Goal: Task Accomplishment & Management: Complete application form

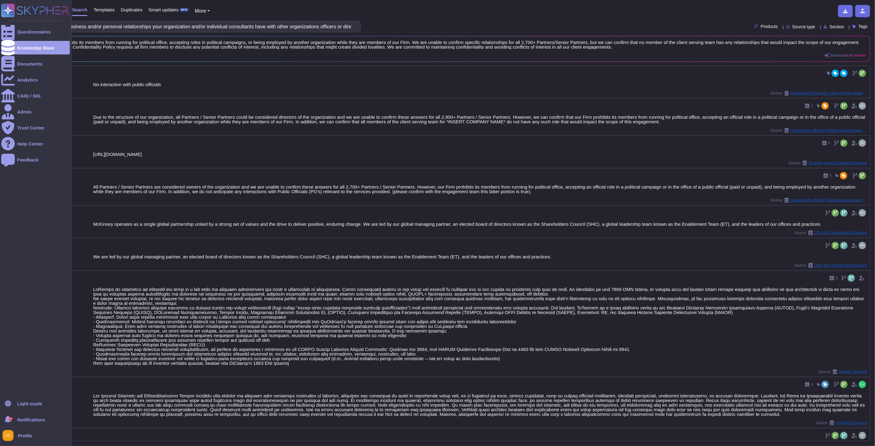
drag, startPoint x: 114, startPoint y: 27, endPoint x: 11, endPoint y: 19, distance: 103.3
click at [11, 19] on div "Questionnaires Knowledge Base Documents Analytics CAIQ / SIG Admin Trust Center…" at bounding box center [437, 223] width 875 height 446
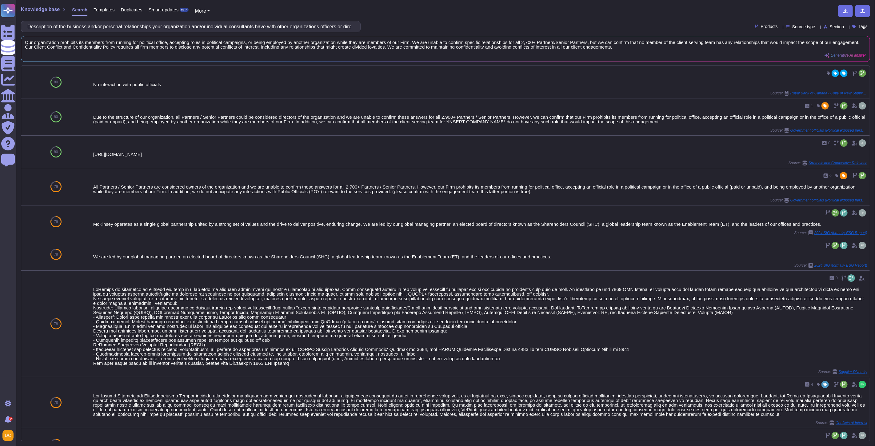
click at [185, 25] on input "Description of the business and/or personal relationships your organization and…" at bounding box center [189, 26] width 330 height 11
type input "Description of the business and/or personal relationships your organization and…"
click at [103, 118] on div "Due to the structure of our organization, all Partners / Senior Partners could …" at bounding box center [466, 119] width 751 height 9
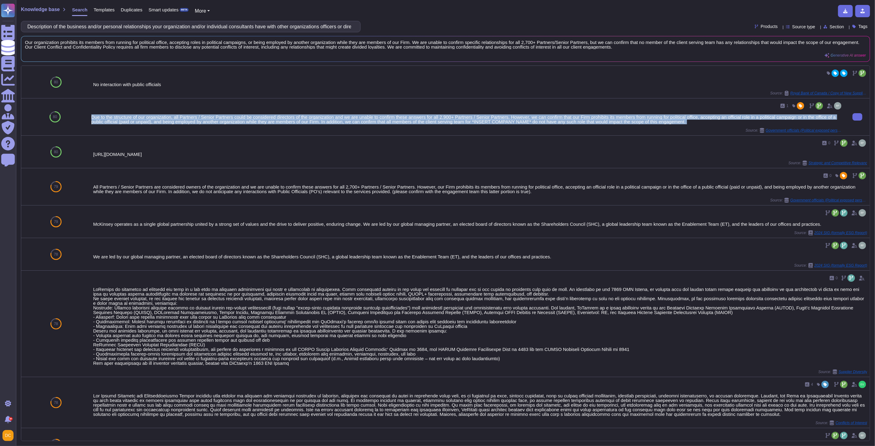
click at [103, 118] on div "Due to the structure of our organization, all Partners / Senior Partners could …" at bounding box center [466, 119] width 751 height 9
click at [145, 120] on div "Due to the structure of our organization, all Partners / Senior Partners could …" at bounding box center [466, 119] width 751 height 9
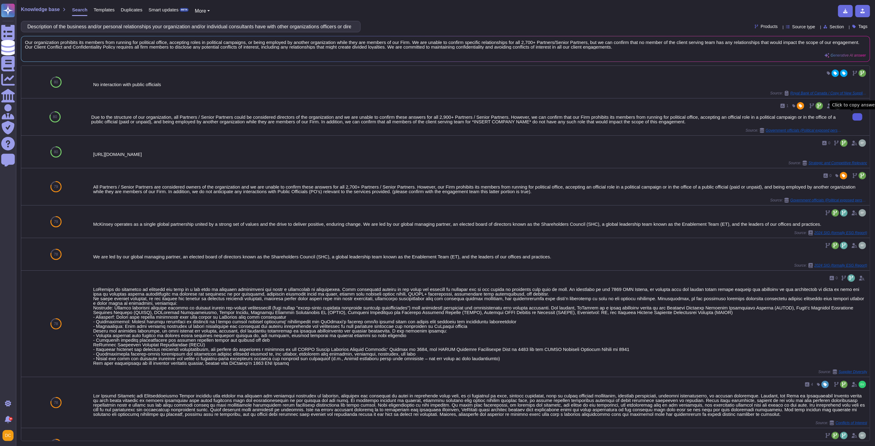
click at [856, 114] on button at bounding box center [857, 116] width 10 height 7
click at [114, 22] on input "Description of the business and/or personal relationships your organization and…" at bounding box center [189, 26] width 330 height 11
drag, startPoint x: 100, startPoint y: 28, endPoint x: -101, endPoint y: 13, distance: 201.1
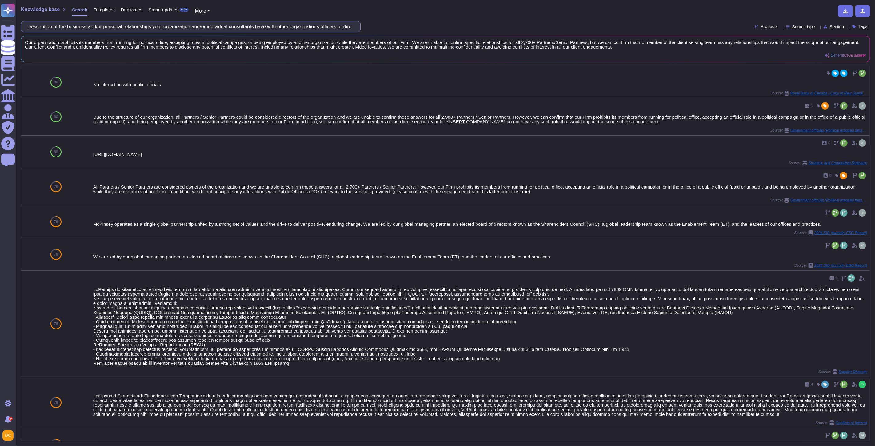
click at [0, 13] on html "Questionnaires Knowledge Base Documents Analytics CAIQ / SIG Admin Trust Center…" at bounding box center [437, 223] width 875 height 446
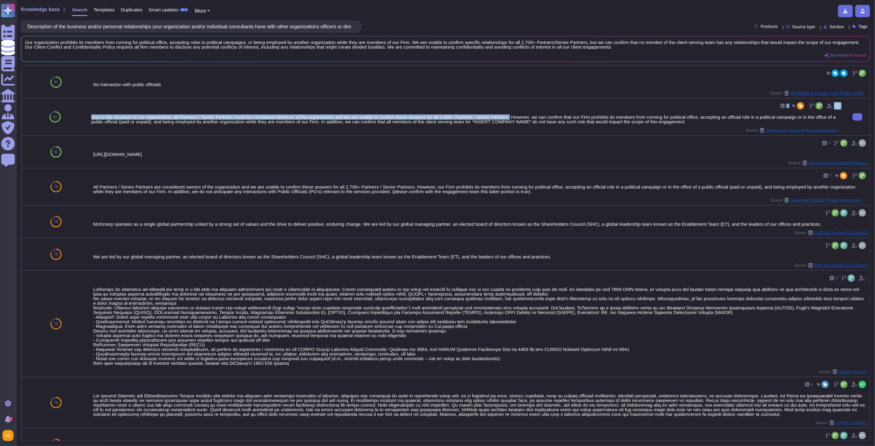
drag, startPoint x: 507, startPoint y: 115, endPoint x: 97, endPoint y: 112, distance: 410.0
click at [97, 112] on div "1 Due to the structure of our organization, all Partners / Senior Partners coul…" at bounding box center [466, 117] width 751 height 32
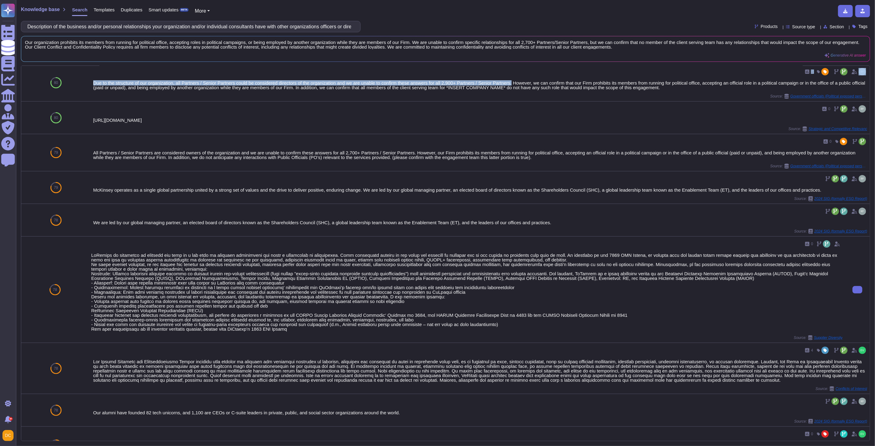
scroll to position [68, 0]
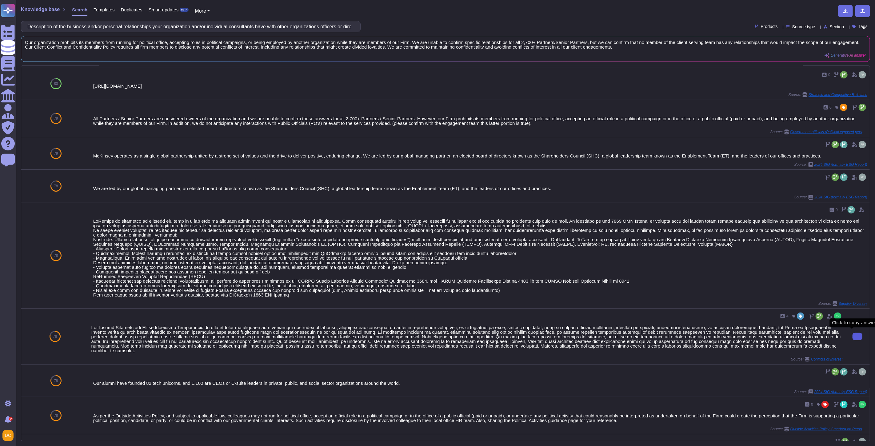
click at [857, 339] on button at bounding box center [857, 336] width 10 height 7
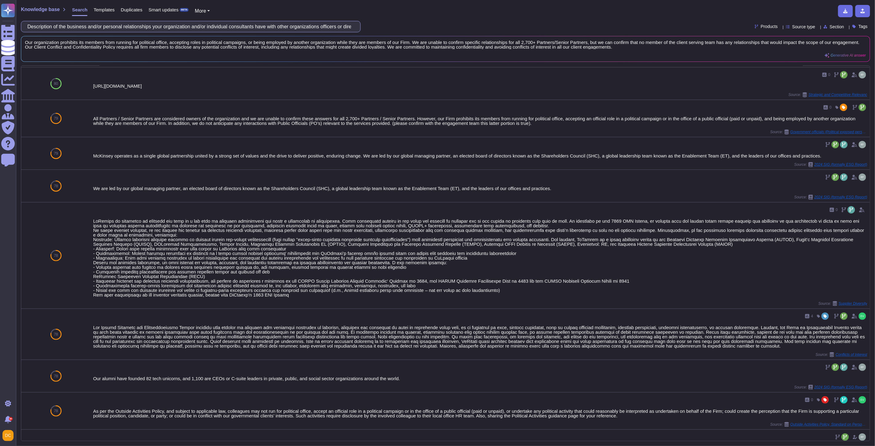
click at [79, 28] on input "Description of the business and/or personal relationships your organization and…" at bounding box center [189, 26] width 330 height 11
paste input "shares of Company stock owned by individual consultants in your organization, i…"
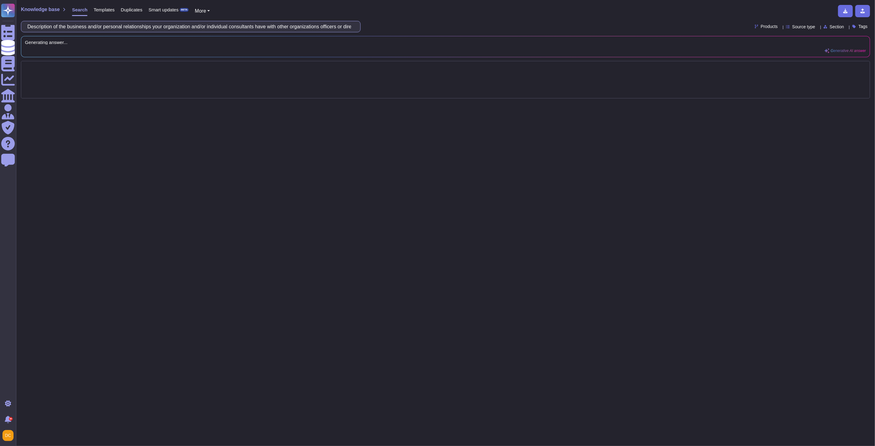
scroll to position [0, 0]
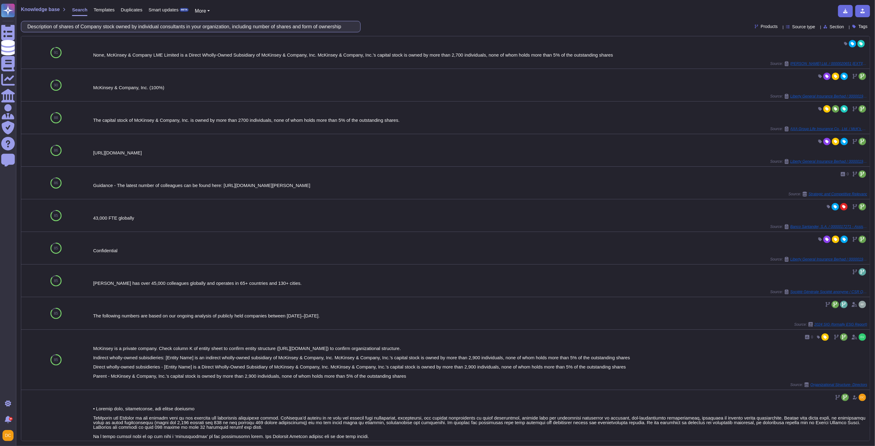
click at [89, 26] on input "Description of shares of Company stock owned by individual consultants in your …" at bounding box center [189, 26] width 330 height 11
paste input "List any and all financial incentives for consulting recommendations"
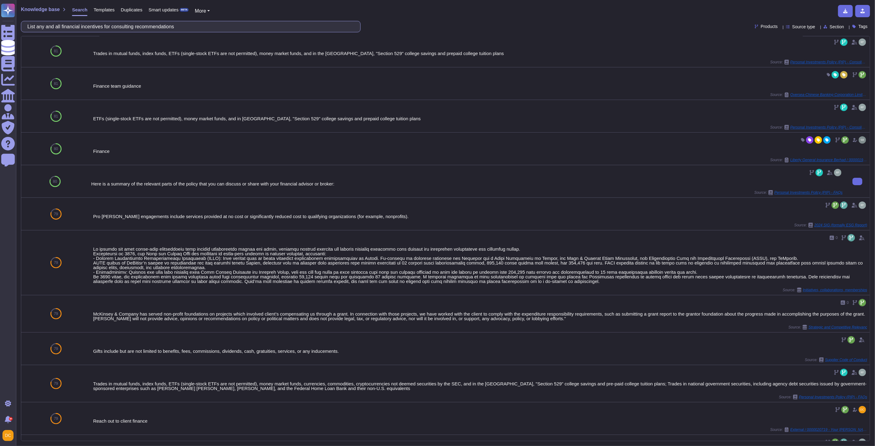
scroll to position [102, 0]
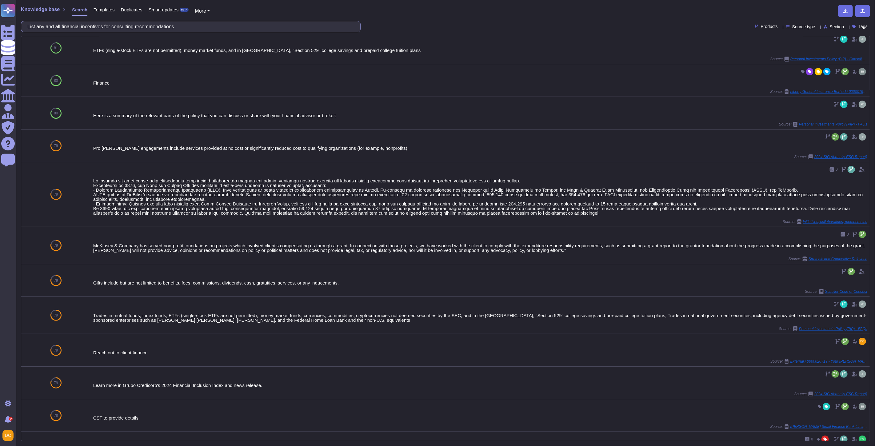
drag, startPoint x: 66, startPoint y: 25, endPoint x: -134, endPoint y: 30, distance: 200.0
click at [0, 30] on html "Questionnaires Knowledge Base Documents Analytics CAIQ / SIG Admin Trust Center…" at bounding box center [437, 223] width 875 height 446
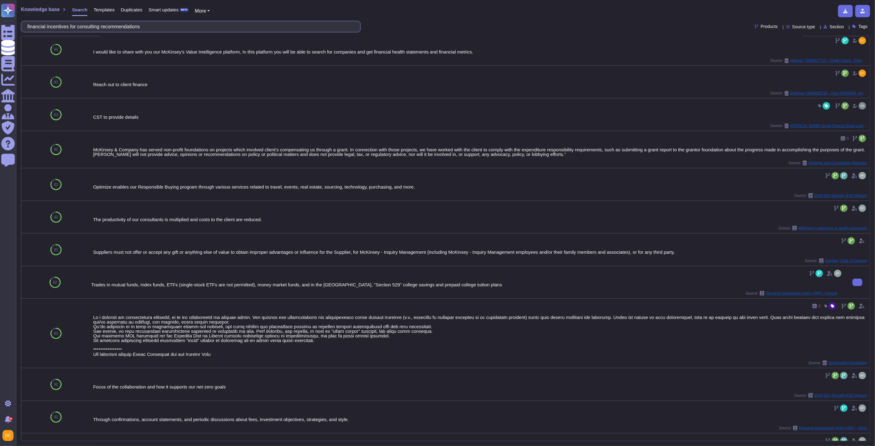
scroll to position [133, 0]
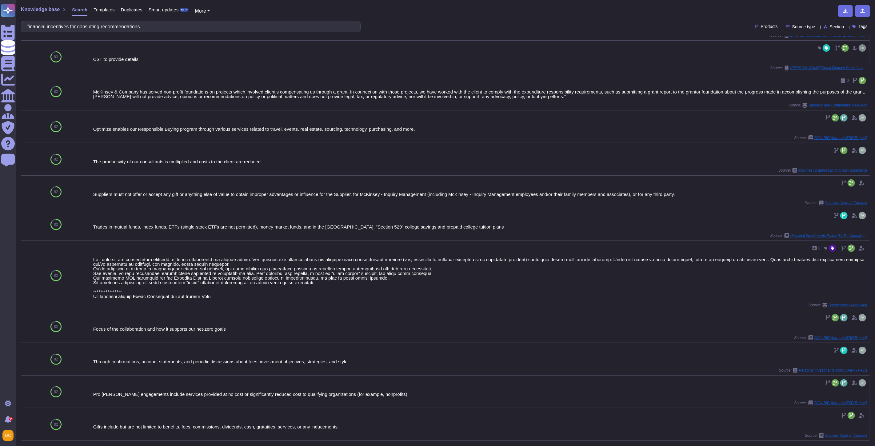
click at [98, 34] on div "Knowledge base Search Templates Duplicates Smart updates BETA More financial in…" at bounding box center [445, 223] width 859 height 446
click at [99, 28] on input "financial incentives for consulting recommendations" at bounding box center [189, 26] width 330 height 11
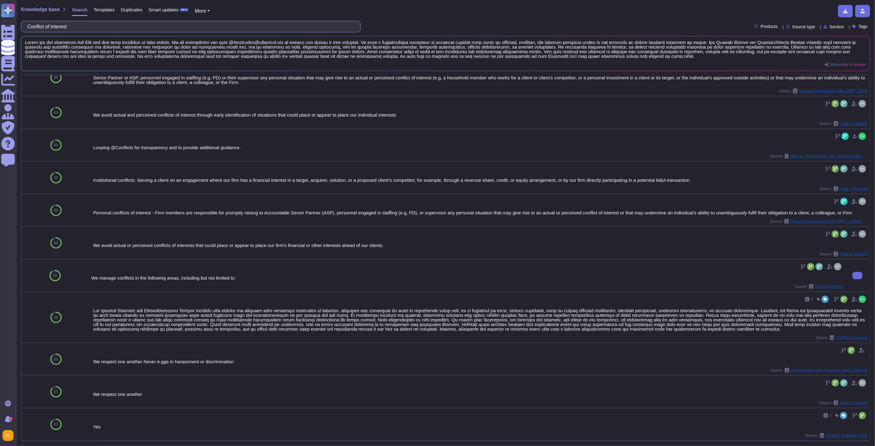
scroll to position [186, 0]
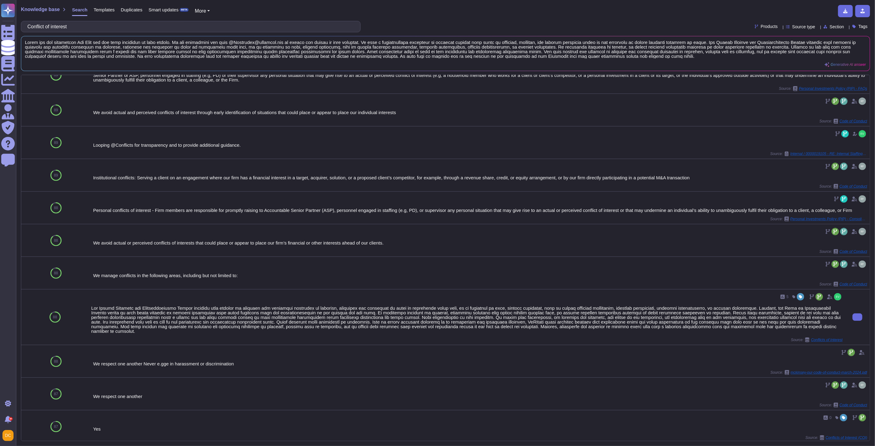
type input "Conflict of interest"
click at [357, 316] on div at bounding box center [466, 320] width 751 height 28
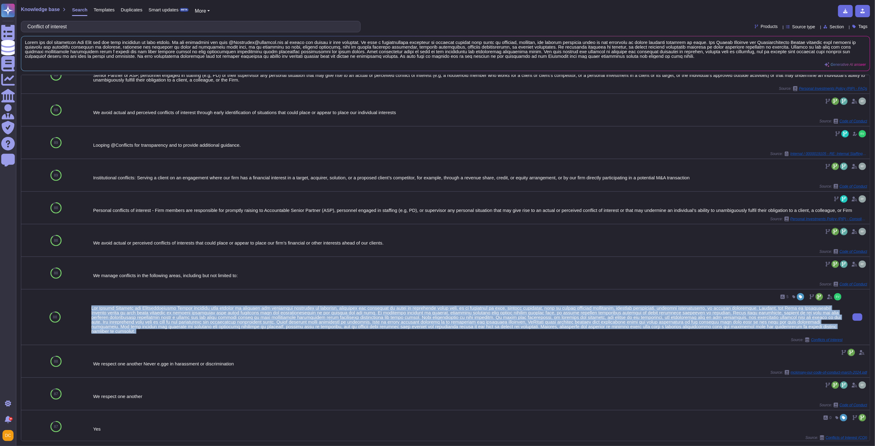
click at [357, 316] on div at bounding box center [466, 320] width 751 height 28
click at [857, 317] on button at bounding box center [857, 316] width 10 height 7
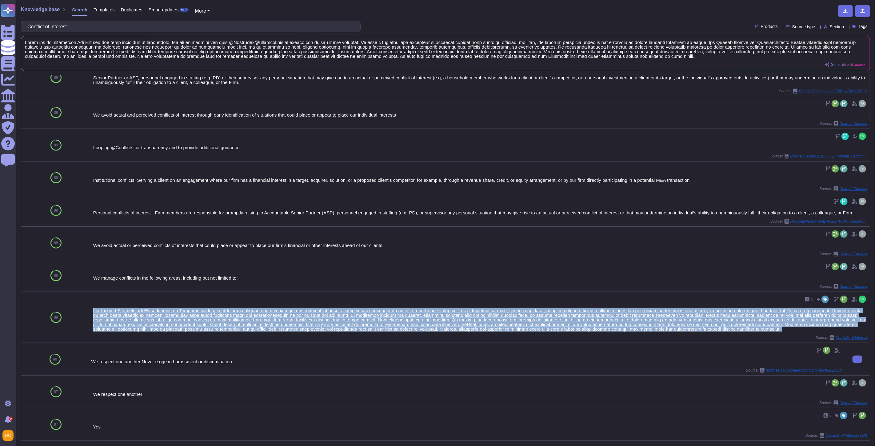
scroll to position [185, 0]
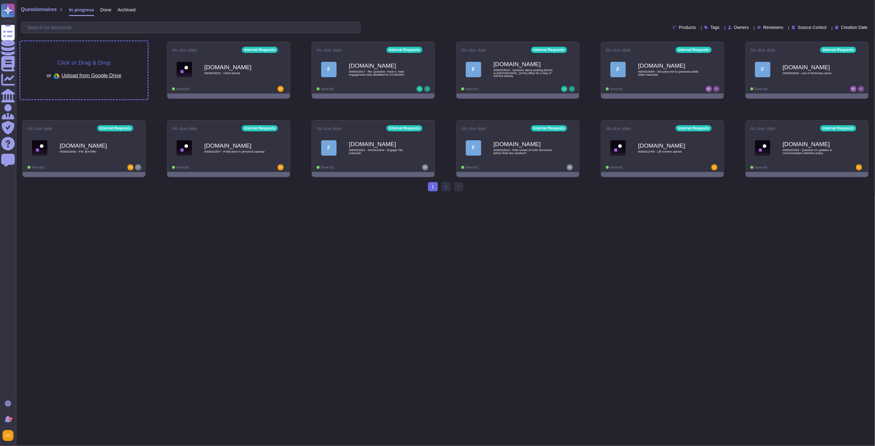
click at [88, 62] on span "Click or Drag & Drop" at bounding box center [83, 63] width 53 height 6
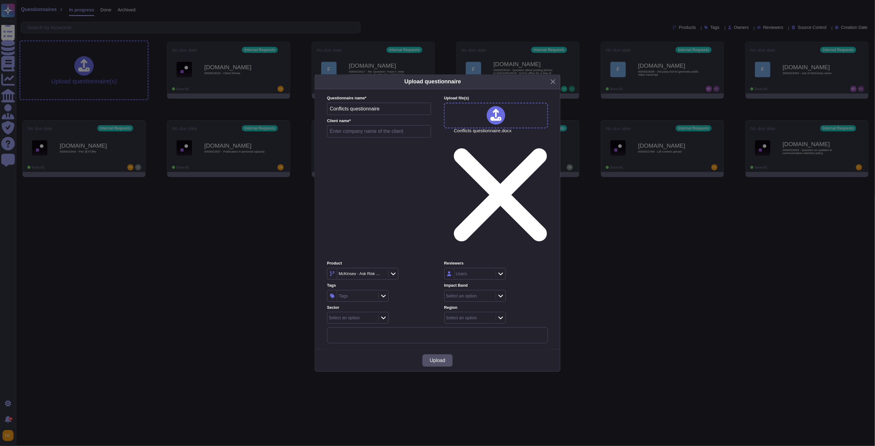
click at [360, 137] on input "text" at bounding box center [379, 131] width 104 height 12
paste input "0000022978 - RFP question re: Conflict of Interest, Due [DATE] 6p ET"
drag, startPoint x: 404, startPoint y: 189, endPoint x: 241, endPoint y: 181, distance: 163.8
click at [241, 181] on div "Upload questionnaire Questionnaire name * Conflicts questionnaire Client name *…" at bounding box center [437, 223] width 875 height 446
type input "0000022978 - RFP question re: Conflict of Interest, Due Thurs 9/18 6p ET"
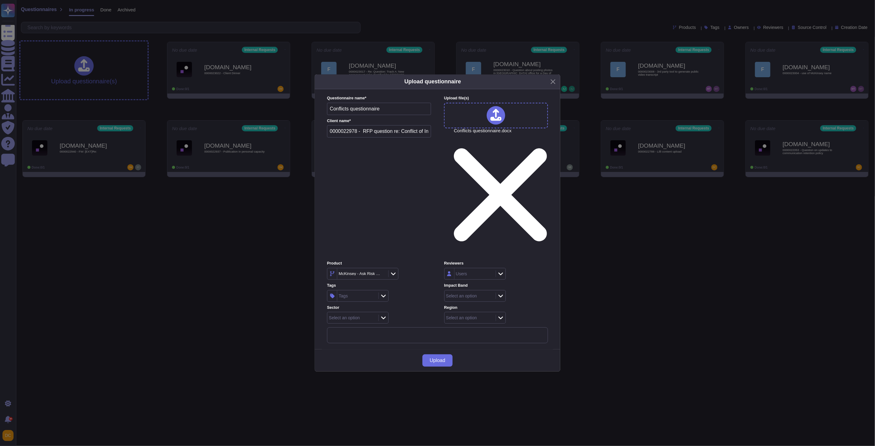
click at [357, 115] on input "Conflicts questionnaire" at bounding box center [379, 109] width 104 height 12
paste input "0000022978 - RFP question re: Conflict of Interest, Due Thurs 9/18 6p ET"
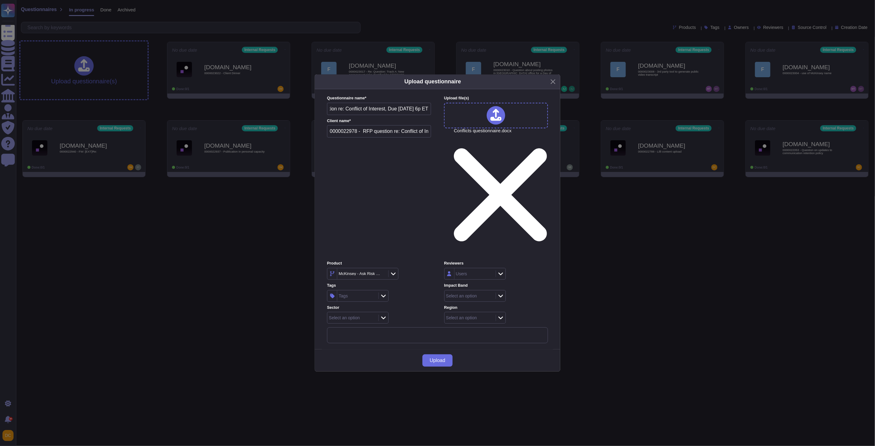
type input "0000022978 - RFP question re: Conflict of Interest, Due Thurs 9/18 6p ET"
click at [357, 137] on input "0000022978 - RFP question re: Conflict of Interest, Due Thurs 9/18 6p ET" at bounding box center [379, 131] width 104 height 12
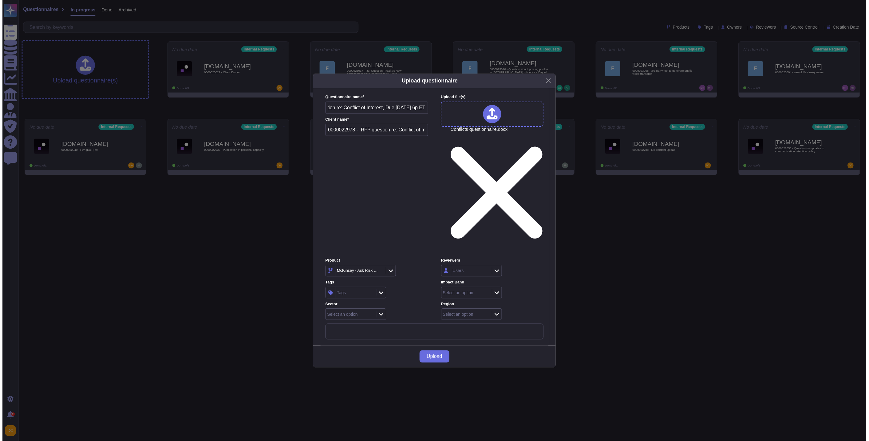
scroll to position [0, 0]
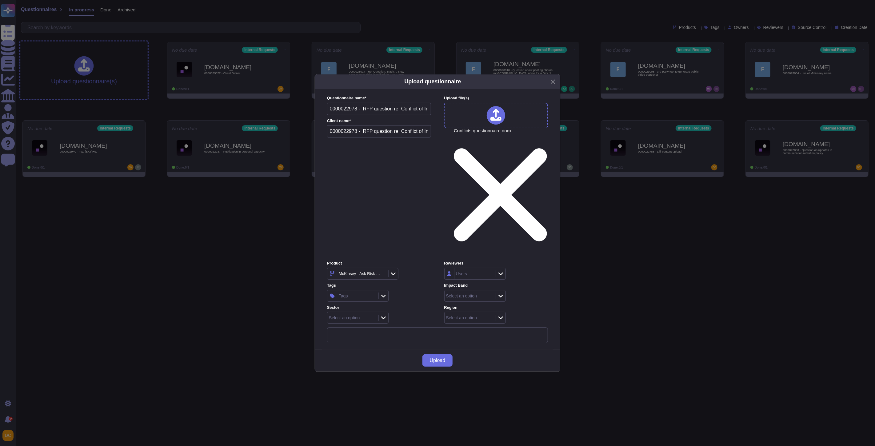
click at [357, 137] on input "0000022978 - RFP question re: Conflict of Interest, Due Thurs 9/18 6p ET" at bounding box center [379, 131] width 104 height 12
click at [360, 137] on input "0000022978 - RFP question re: Conflict of Interest, Due Thurs 9/18 6p ET" at bounding box center [379, 131] width 104 height 12
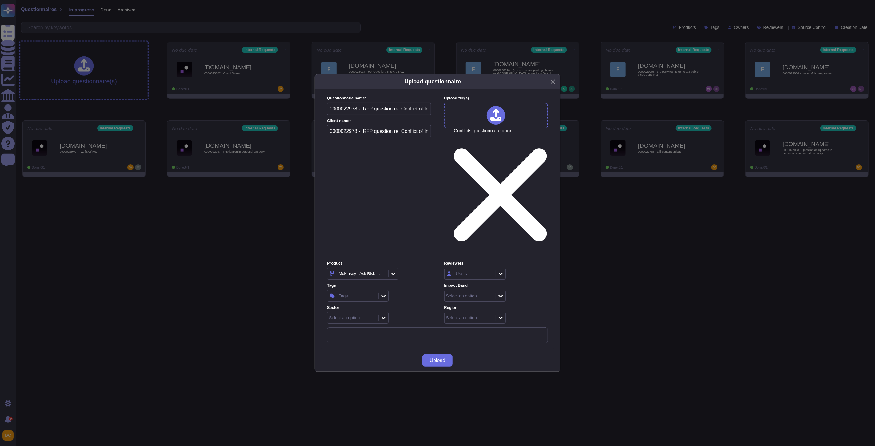
click at [360, 137] on input "0000022978 - RFP question re: Conflict of Interest, Due Thurs 9/18 6p ET" at bounding box center [379, 131] width 104 height 12
click at [398, 270] on div at bounding box center [393, 273] width 10 height 7
click at [352, 137] on input "text" at bounding box center [379, 131] width 104 height 12
type input "External"
click at [382, 274] on icon at bounding box center [382, 274] width 0 height 0
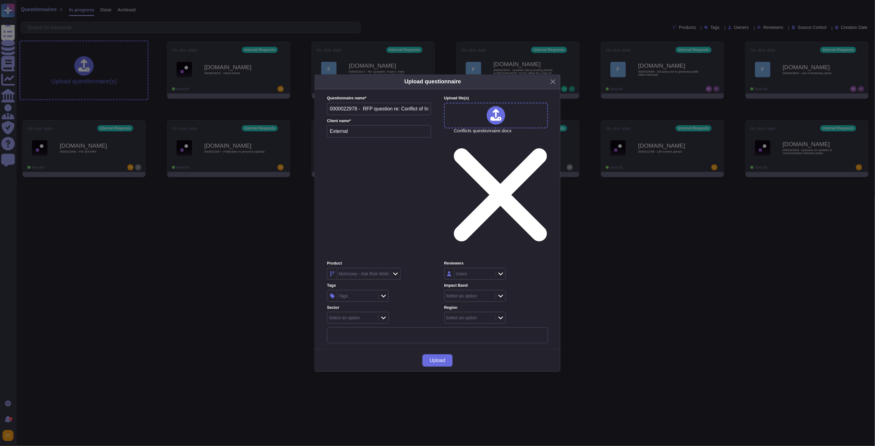
click at [341, 272] on div "McKinsey - Ask Risk Wide" at bounding box center [364, 274] width 50 height 4
click at [357, 252] on span "External Requests" at bounding box center [354, 250] width 38 height 6
click at [441, 358] on span "Upload" at bounding box center [438, 360] width 16 height 5
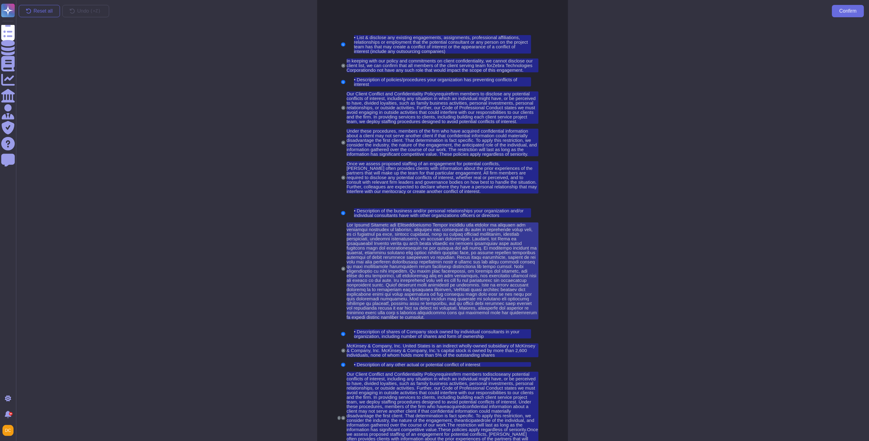
scroll to position [67, 0]
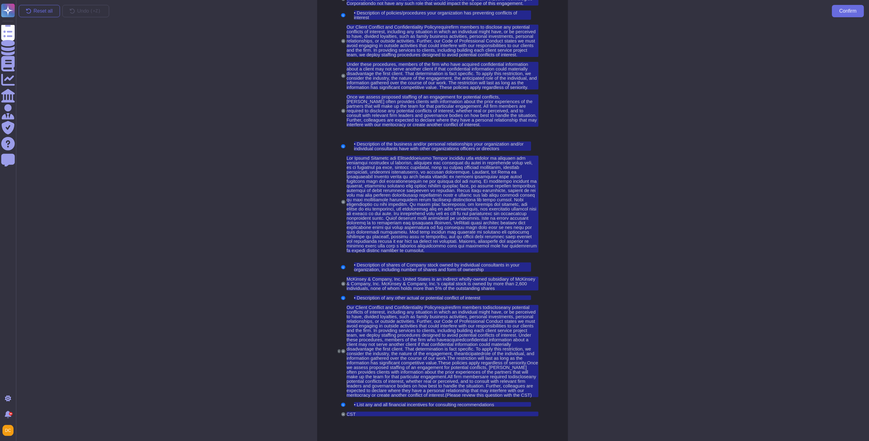
click at [340, 349] on button "I" at bounding box center [339, 351] width 3 height 4
click at [787, 15] on button "Confirm" at bounding box center [849, 11] width 32 height 12
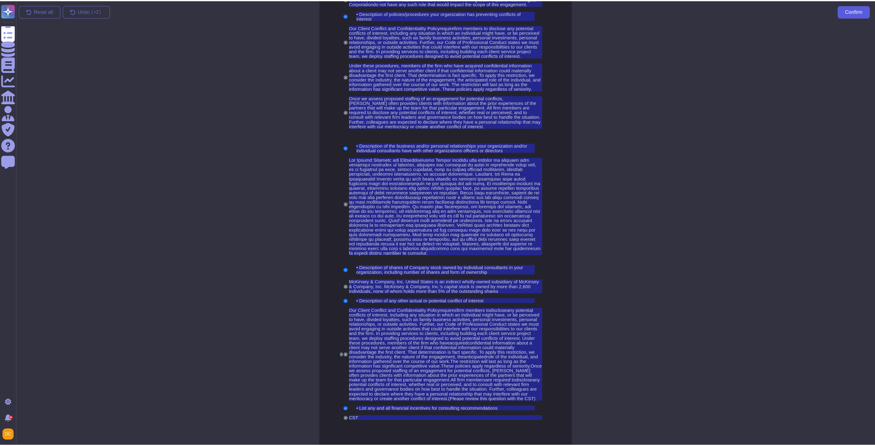
scroll to position [62, 0]
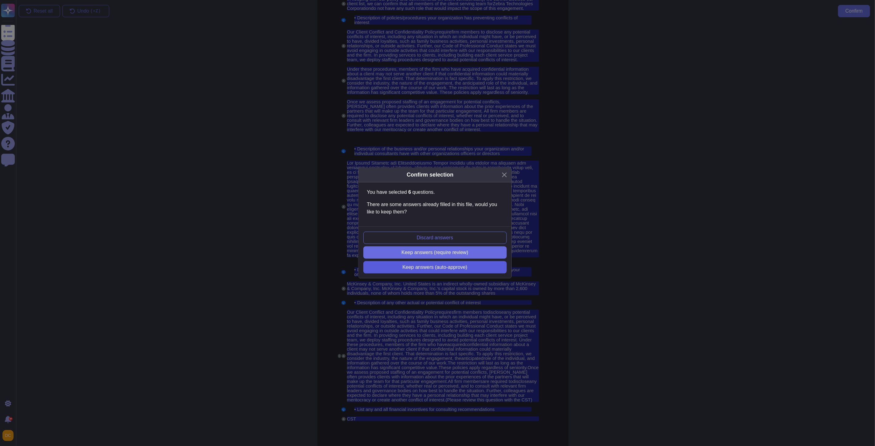
click at [439, 271] on button "Keep answers (auto-approve)" at bounding box center [434, 267] width 143 height 12
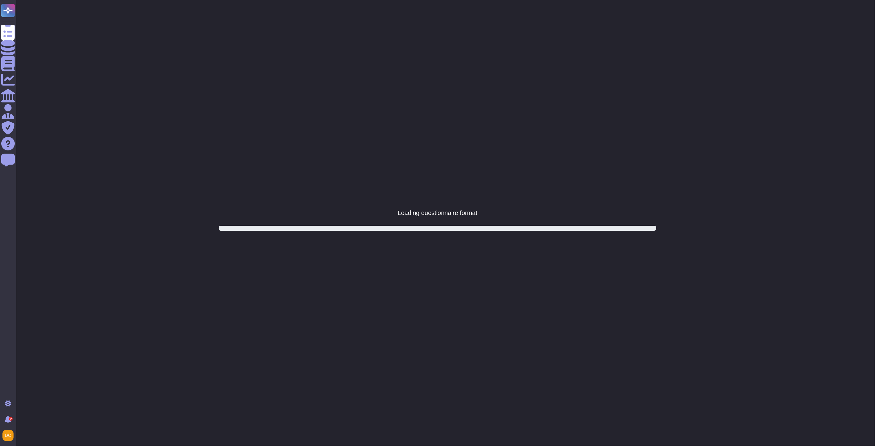
scroll to position [0, 0]
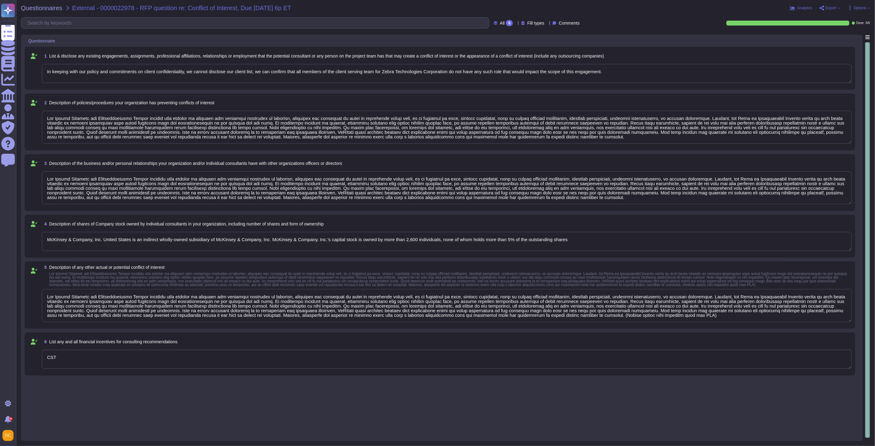
type textarea "In keeping with our policy and commitments on client confidentiality, we cannot…"
type textarea "Our Client Conflict and Confidentiality Policy require firm members to disclose…"
type textarea "Our Client Conflict and Confidentiality Policy requires firm members to disclos…"
type textarea "McKinsey & Company, Inc. United States is an indirect wholly-owned subsidiary o…"
type textarea "Our Client Conflict and Confidentiality Policy requires firm members to disclos…"
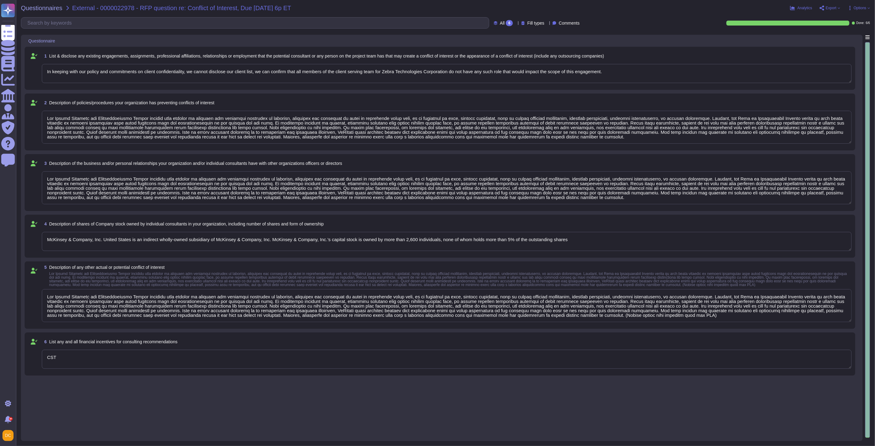
type textarea "CST"
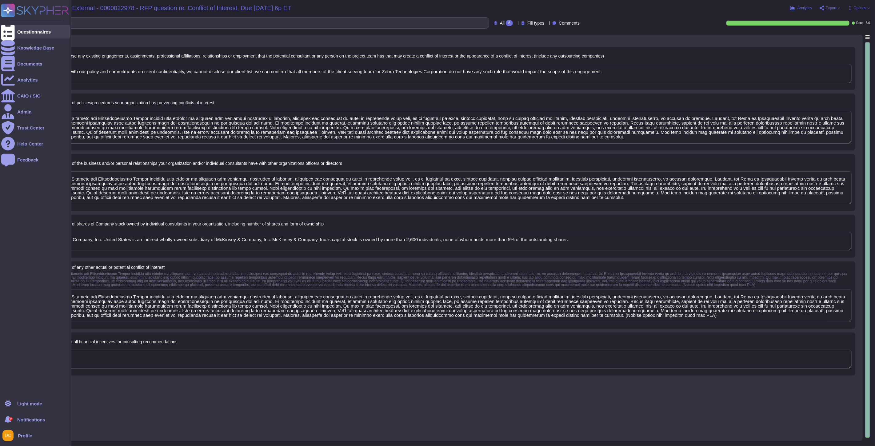
click at [10, 31] on icon at bounding box center [8, 32] width 14 height 18
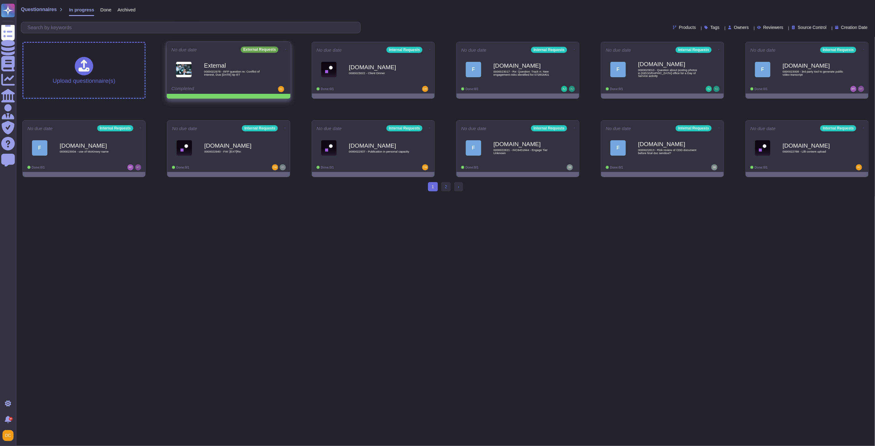
click at [285, 49] on icon at bounding box center [285, 50] width 1 height 2
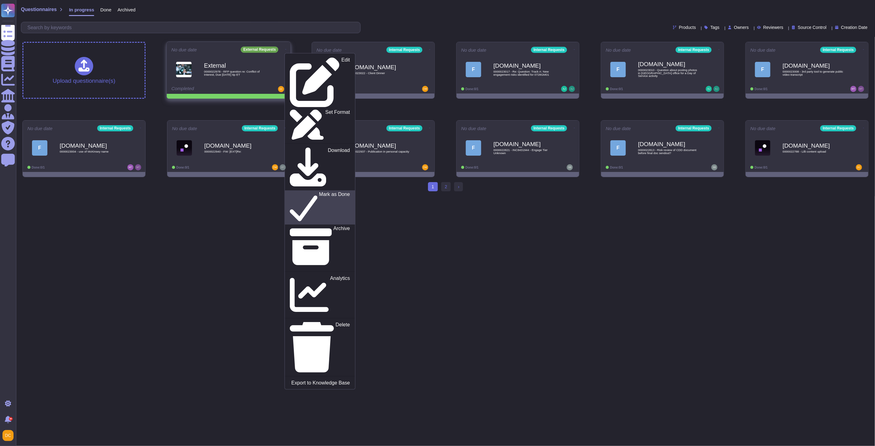
click at [319, 192] on p "Mark as Done" at bounding box center [334, 207] width 31 height 31
